Goal: Browse casually: Explore the website without a specific task or goal

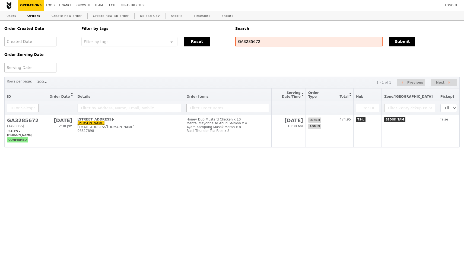
select select "100"
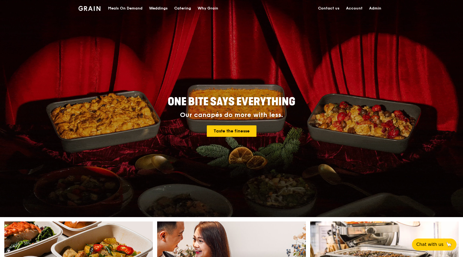
click at [130, 10] on div "Meals On Demand" at bounding box center [125, 8] width 34 height 16
